Goal: Information Seeking & Learning: Find specific fact

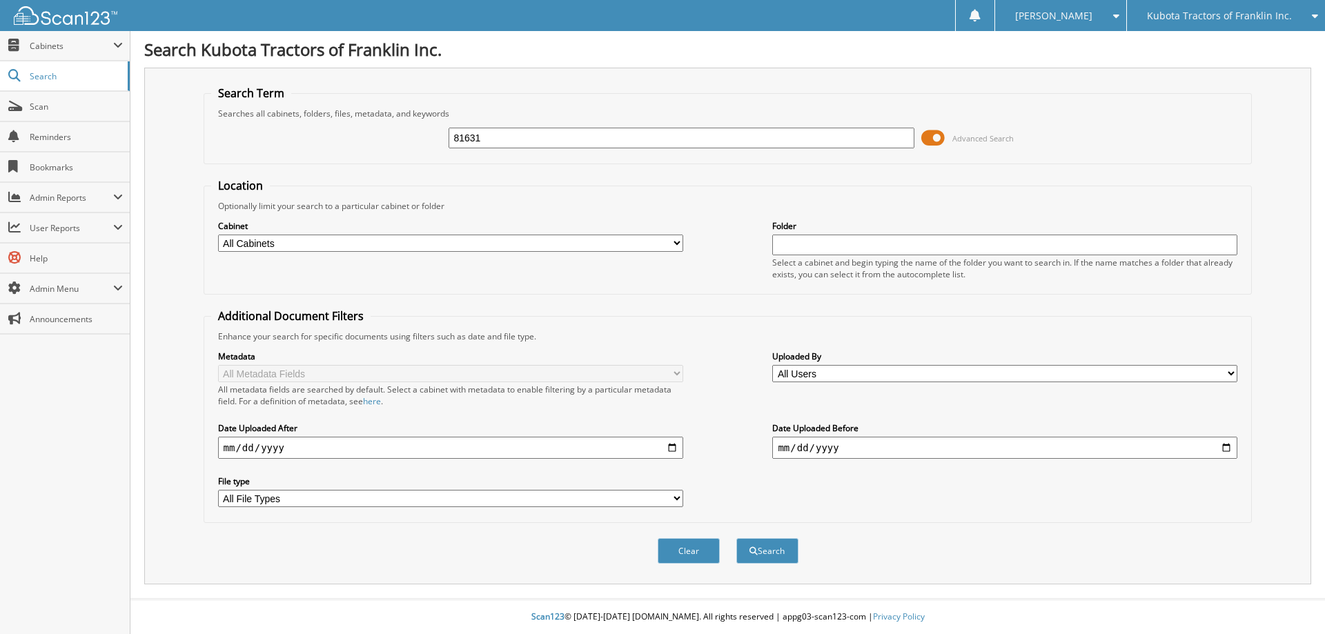
type input "81631"
click at [736, 538] on button "Search" at bounding box center [767, 551] width 62 height 26
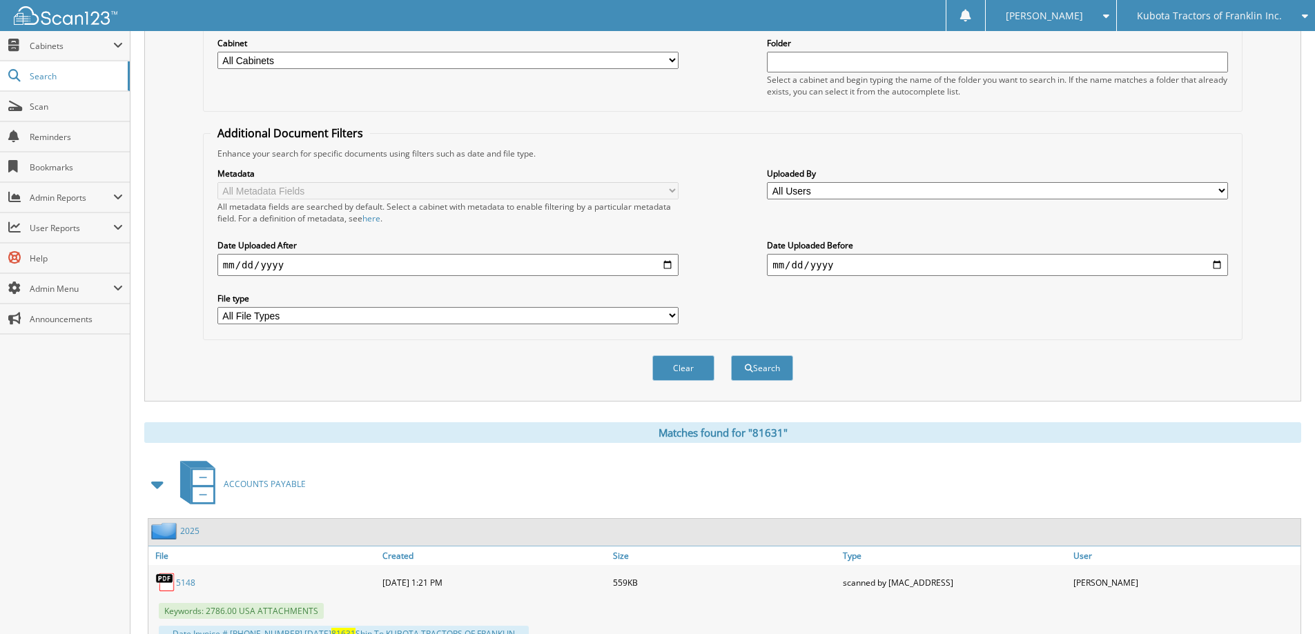
scroll to position [237, 0]
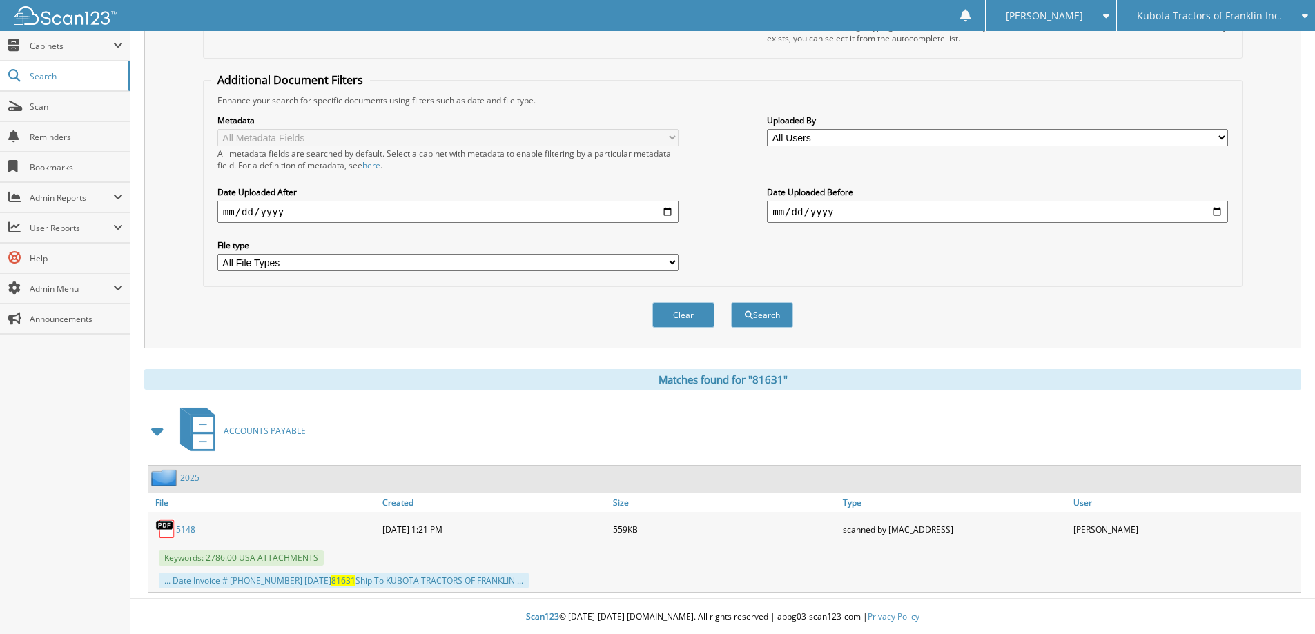
click at [184, 529] on link "5148" at bounding box center [185, 530] width 19 height 12
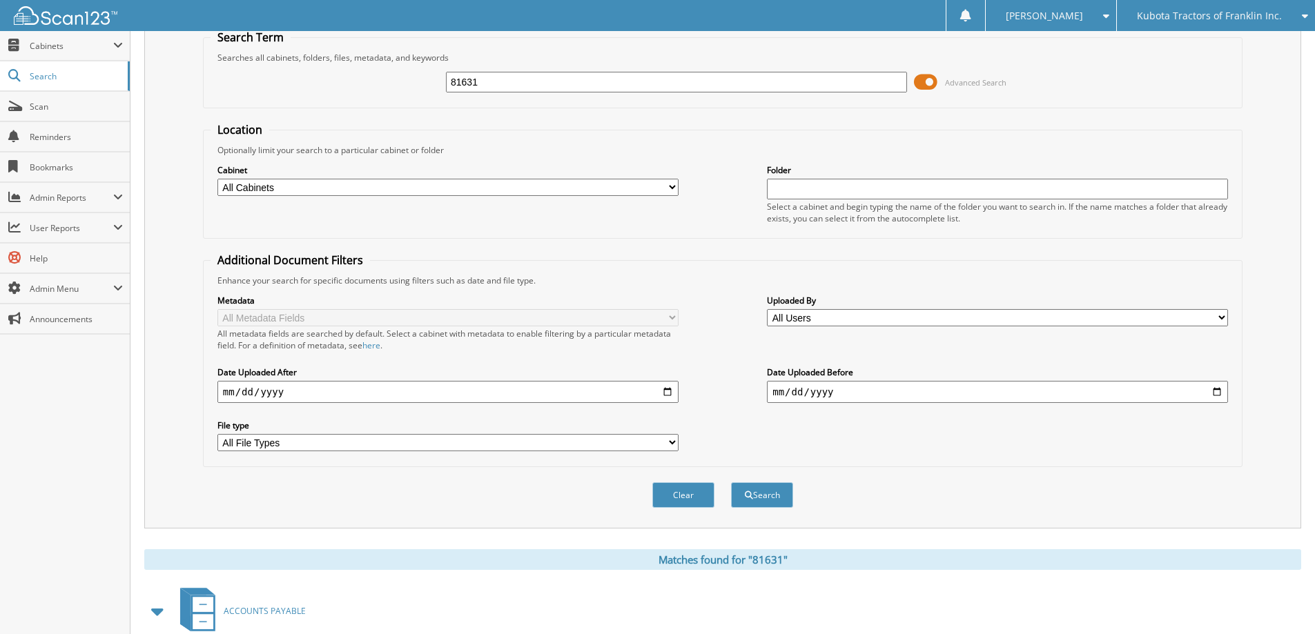
scroll to position [0, 0]
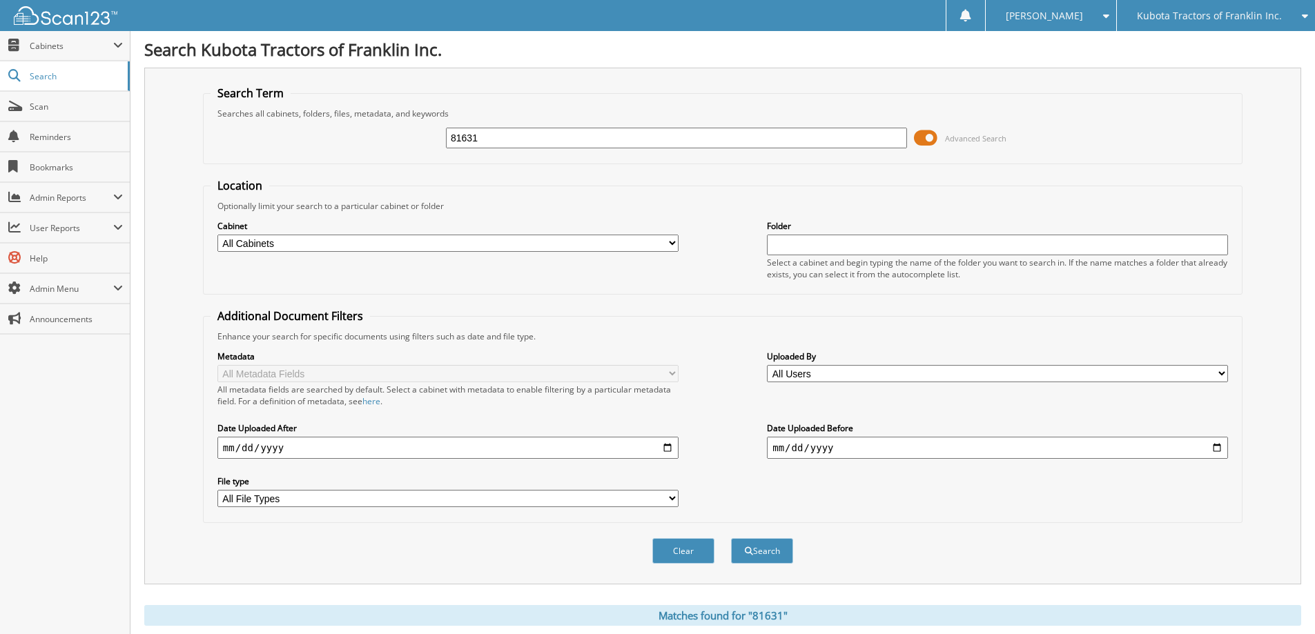
drag, startPoint x: 496, startPoint y: 140, endPoint x: 308, endPoint y: 132, distance: 188.6
click at [308, 132] on div "81631 Advanced Search" at bounding box center [722, 137] width 1024 height 37
type input "7265"
click at [731, 538] on button "Search" at bounding box center [762, 551] width 62 height 26
click at [476, 131] on input "7265" at bounding box center [676, 138] width 461 height 21
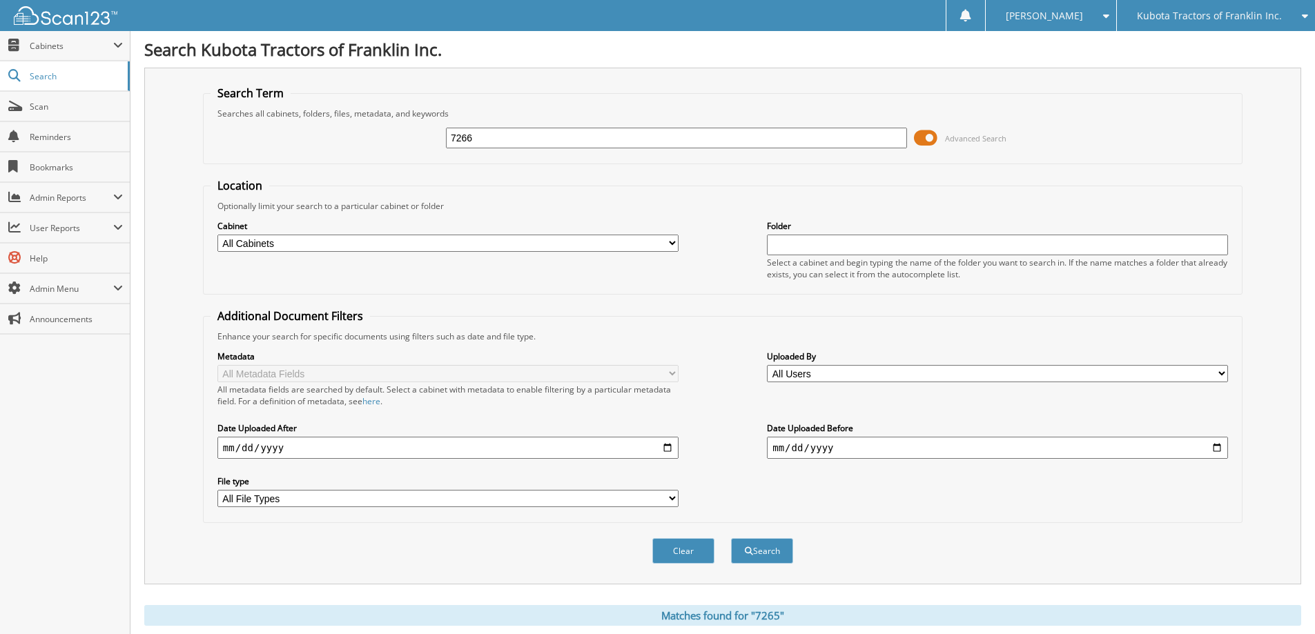
type input "7266"
click at [731, 538] on button "Search" at bounding box center [762, 551] width 62 height 26
drag, startPoint x: 498, startPoint y: 145, endPoint x: 179, endPoint y: 152, distance: 318.9
click at [179, 152] on div "Search Term Searches all cabinets, folders, files, metadata, and keywords 7266 …" at bounding box center [722, 326] width 1157 height 517
type input "VMC EQUIPMENT"
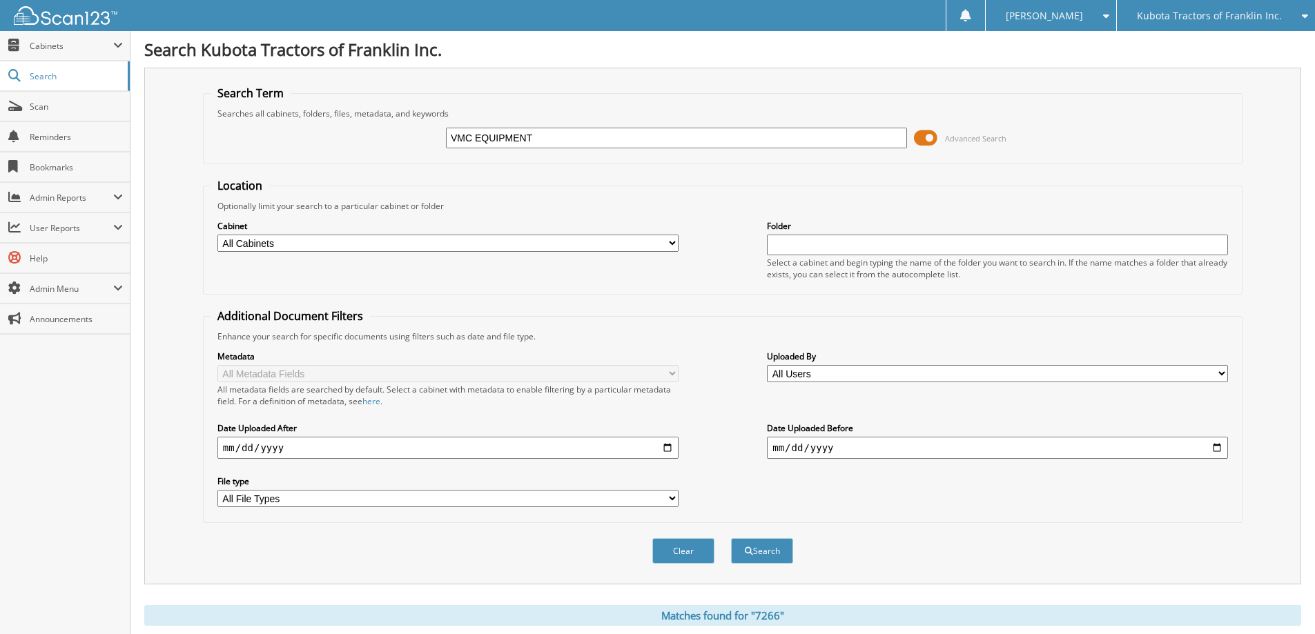
click at [731, 538] on button "Search" at bounding box center [762, 551] width 62 height 26
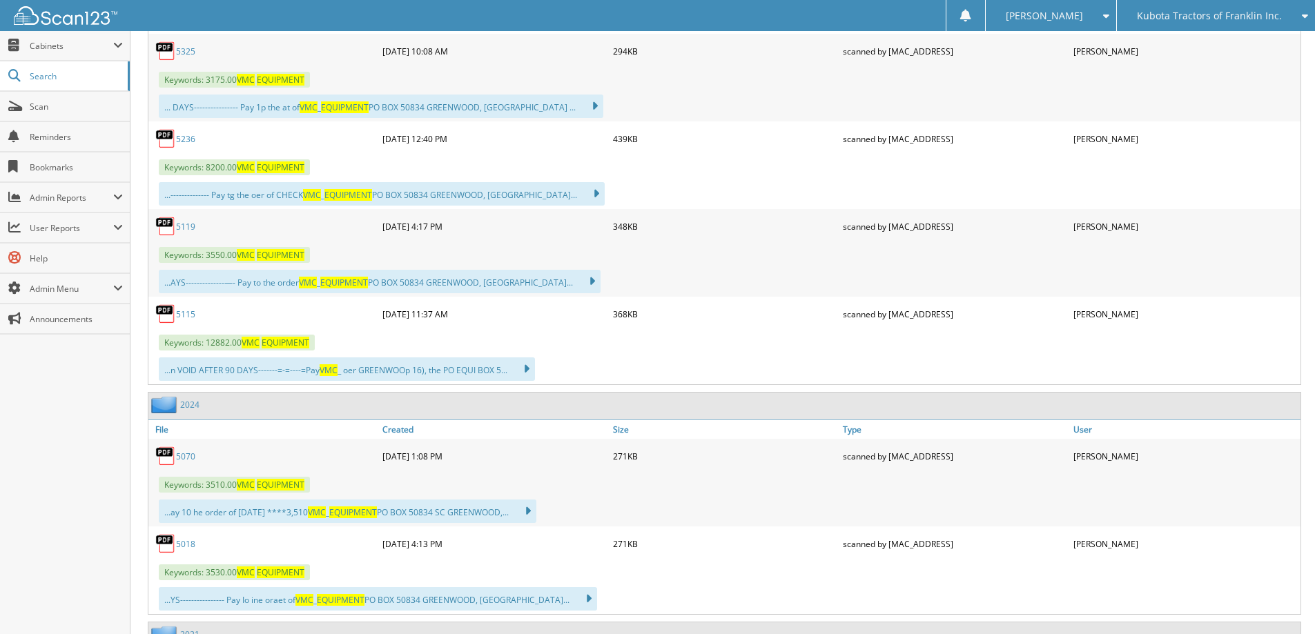
scroll to position [690, 0]
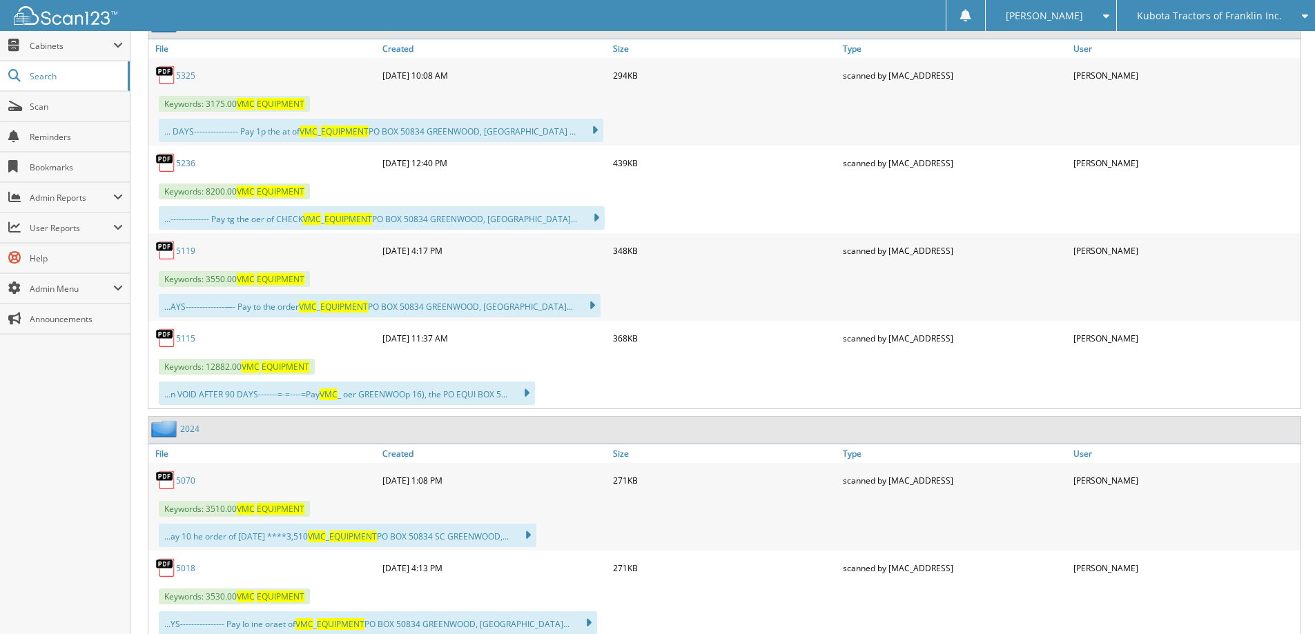
click at [180, 165] on link "5236" at bounding box center [185, 163] width 19 height 12
click at [184, 160] on link "5236" at bounding box center [185, 163] width 19 height 12
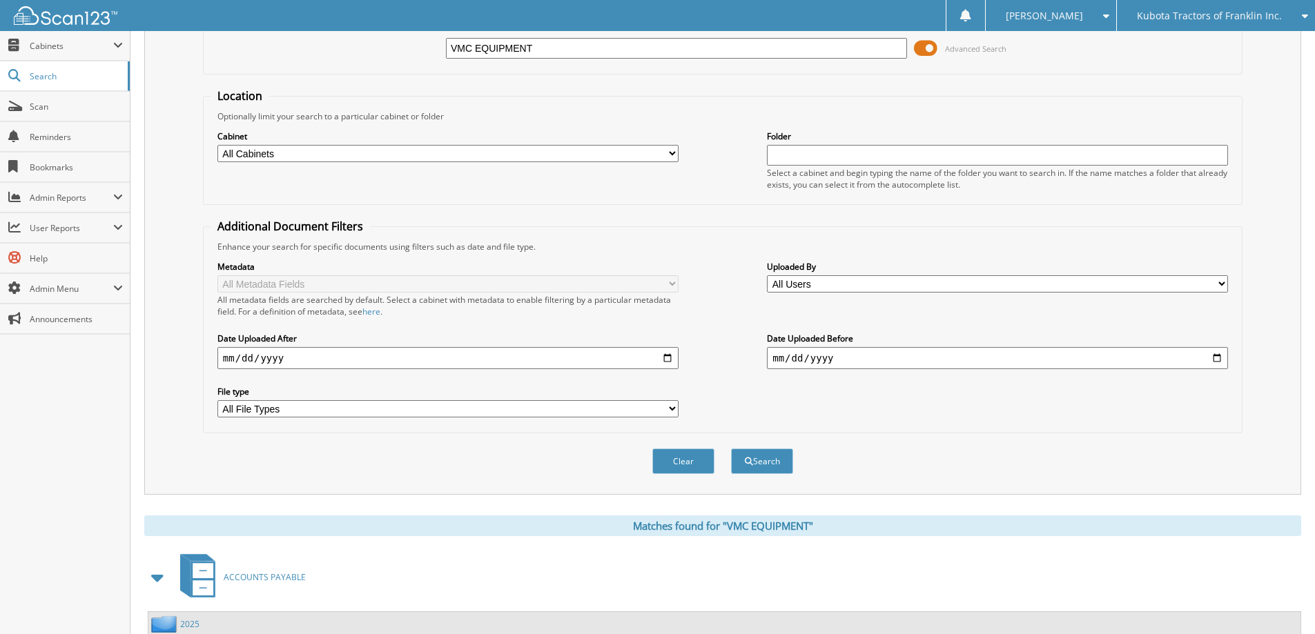
scroll to position [69, 0]
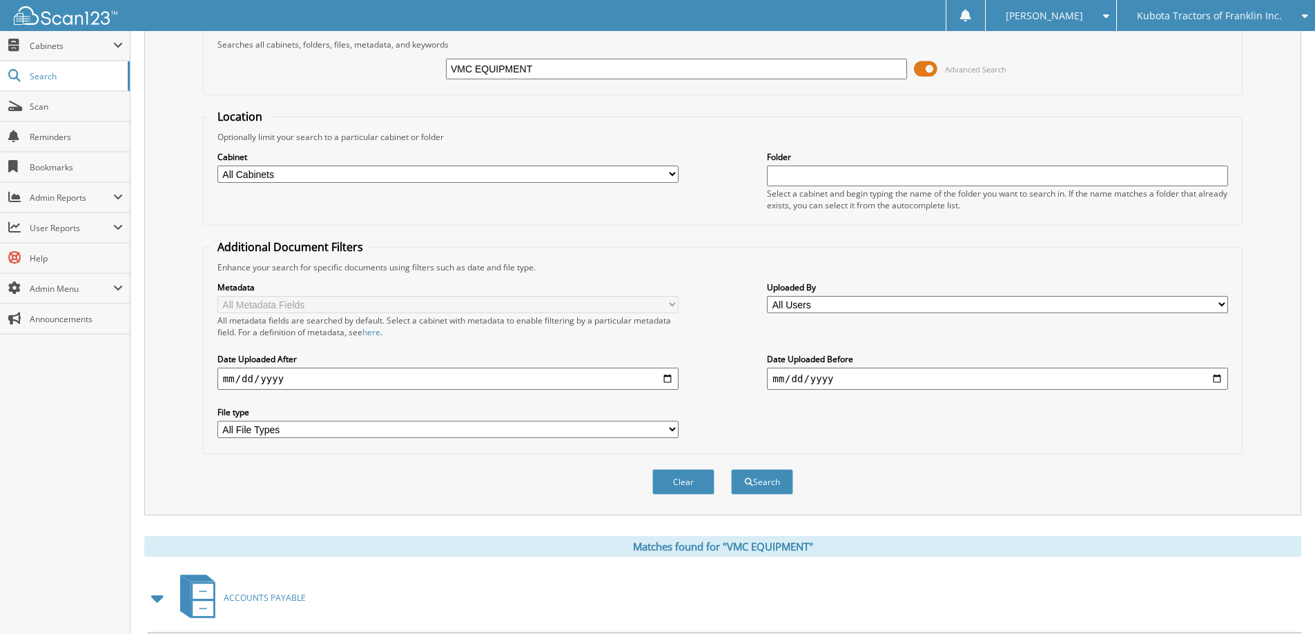
drag, startPoint x: 550, startPoint y: 68, endPoint x: 233, endPoint y: 64, distance: 317.5
click at [233, 64] on div "VMC EQUIPMENT Advanced Search" at bounding box center [722, 68] width 1024 height 37
type input "6935"
click at [731, 469] on button "Search" at bounding box center [762, 482] width 62 height 26
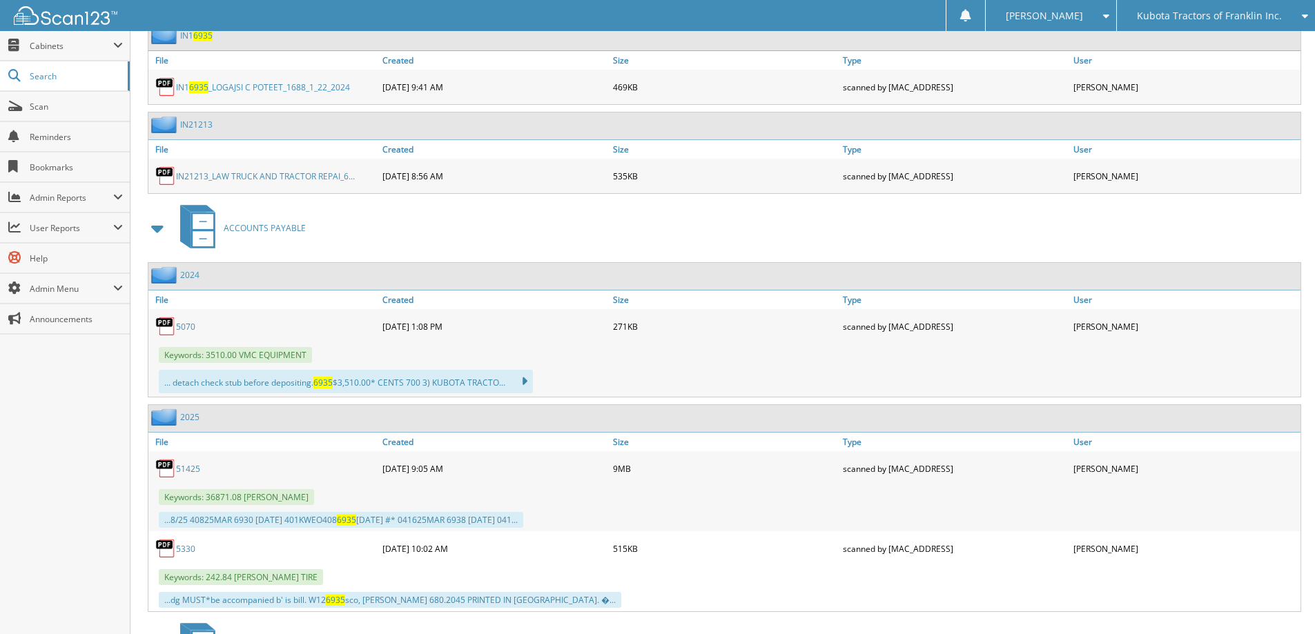
scroll to position [2208, 0]
click at [180, 325] on link "5070" at bounding box center [185, 326] width 19 height 12
click at [49, 47] on span "Cabinets" at bounding box center [72, 46] width 84 height 12
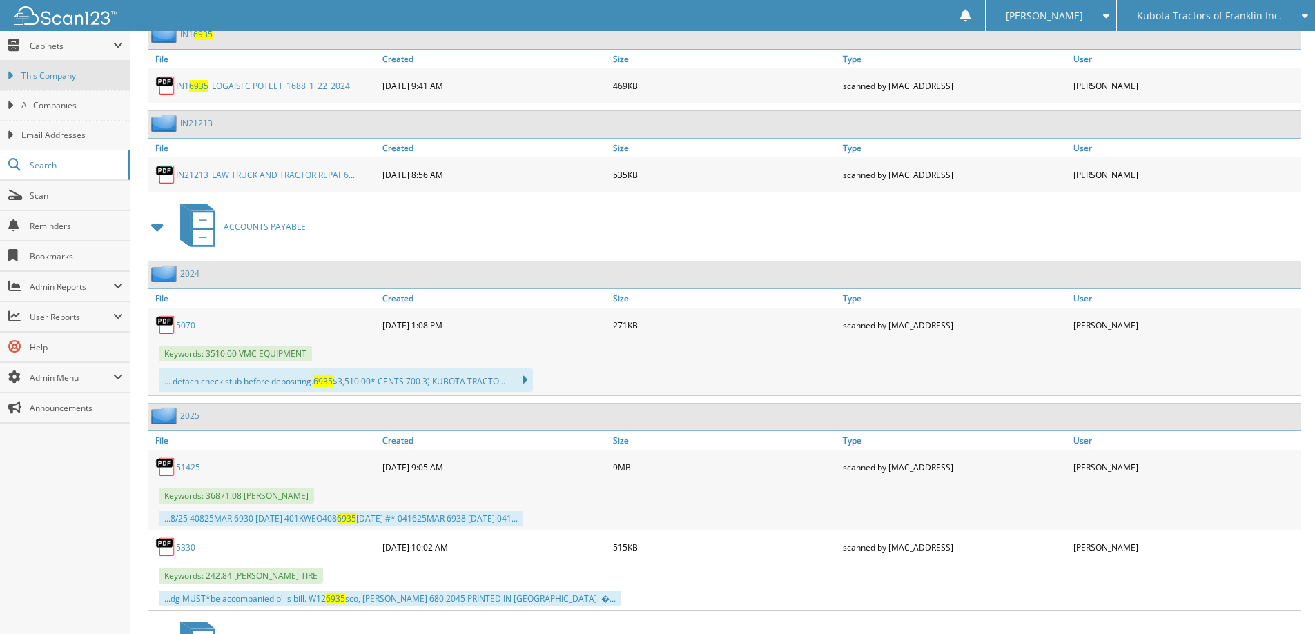
click at [67, 71] on span "This Company" at bounding box center [71, 76] width 101 height 12
